Goal: Transaction & Acquisition: Download file/media

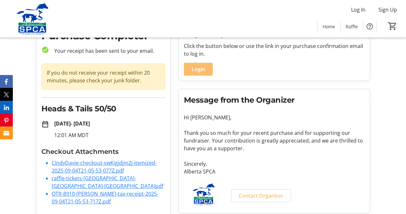
scroll to position [40, 0]
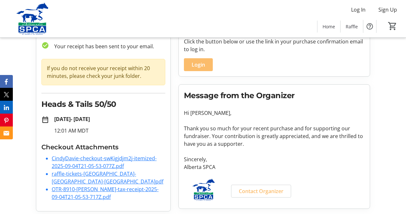
click at [105, 158] on link "CindyDavie-checkout-swKigjdjm2j-itemized-2025-09-04T21-05-53-077Z.pdf" at bounding box center [104, 161] width 105 height 15
click at [88, 174] on link "raffle-tickets-alberta-spca-FidezmCIewD.pdf" at bounding box center [108, 177] width 112 height 15
click at [82, 185] on link "OTR-8910-Cindy-Davie-tax-receipt-2025-09-04T21-05-53-717Z.pdf" at bounding box center [105, 192] width 107 height 15
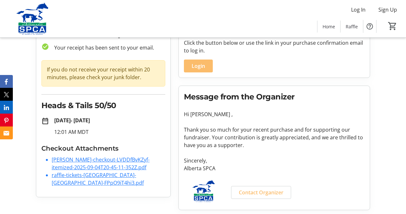
scroll to position [40, 0]
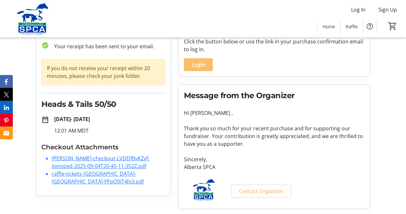
click at [102, 158] on link "[PERSON_NAME]-checkout-LVDDfBvKZyf-itemized-2025-09-04T20-45-11-352Z.pdf" at bounding box center [101, 161] width 98 height 15
click at [84, 174] on link "raffle-tickets-[GEOGRAPHIC_DATA]-[GEOGRAPHIC_DATA]-FPpO9iT4hi3.pdf" at bounding box center [98, 177] width 92 height 15
click at [364, 178] on tr-organization-message "Message from the Organizer Hi [PERSON_NAME] , Thank you so much for your recent…" at bounding box center [274, 146] width 181 height 113
